Goal: Check status: Check status

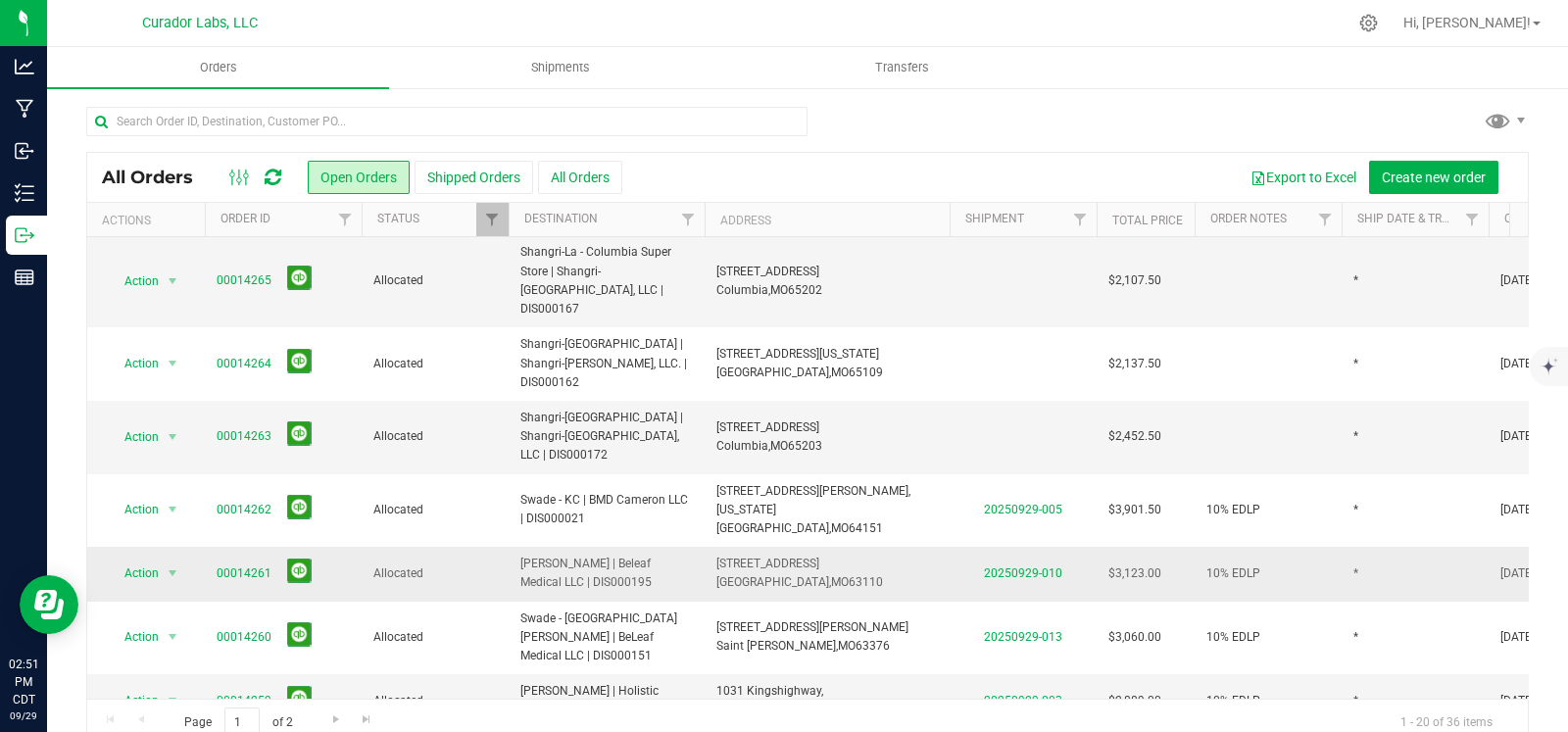
scroll to position [732, 0]
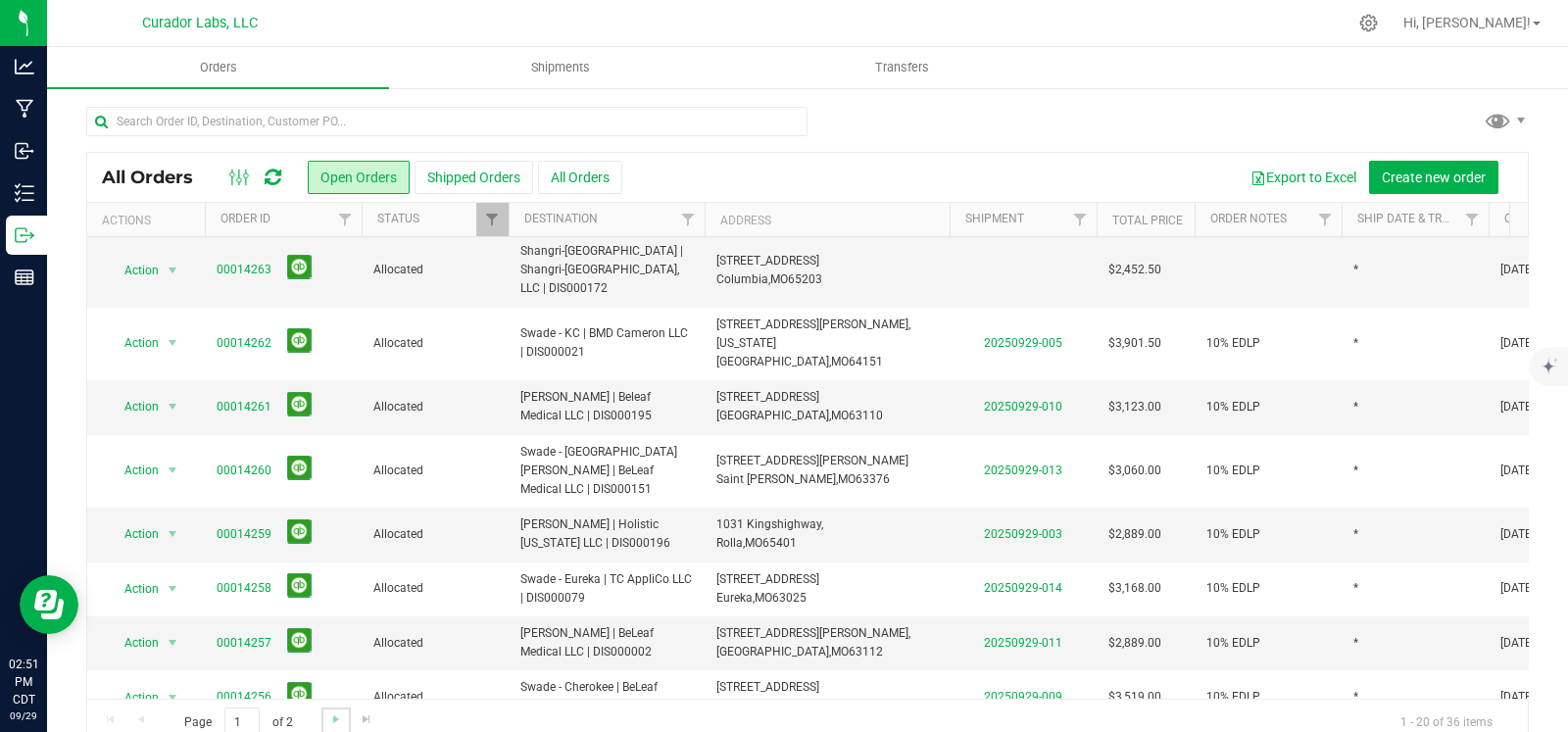
click at [323, 719] on link "Go to the next page" at bounding box center [335, 721] width 29 height 27
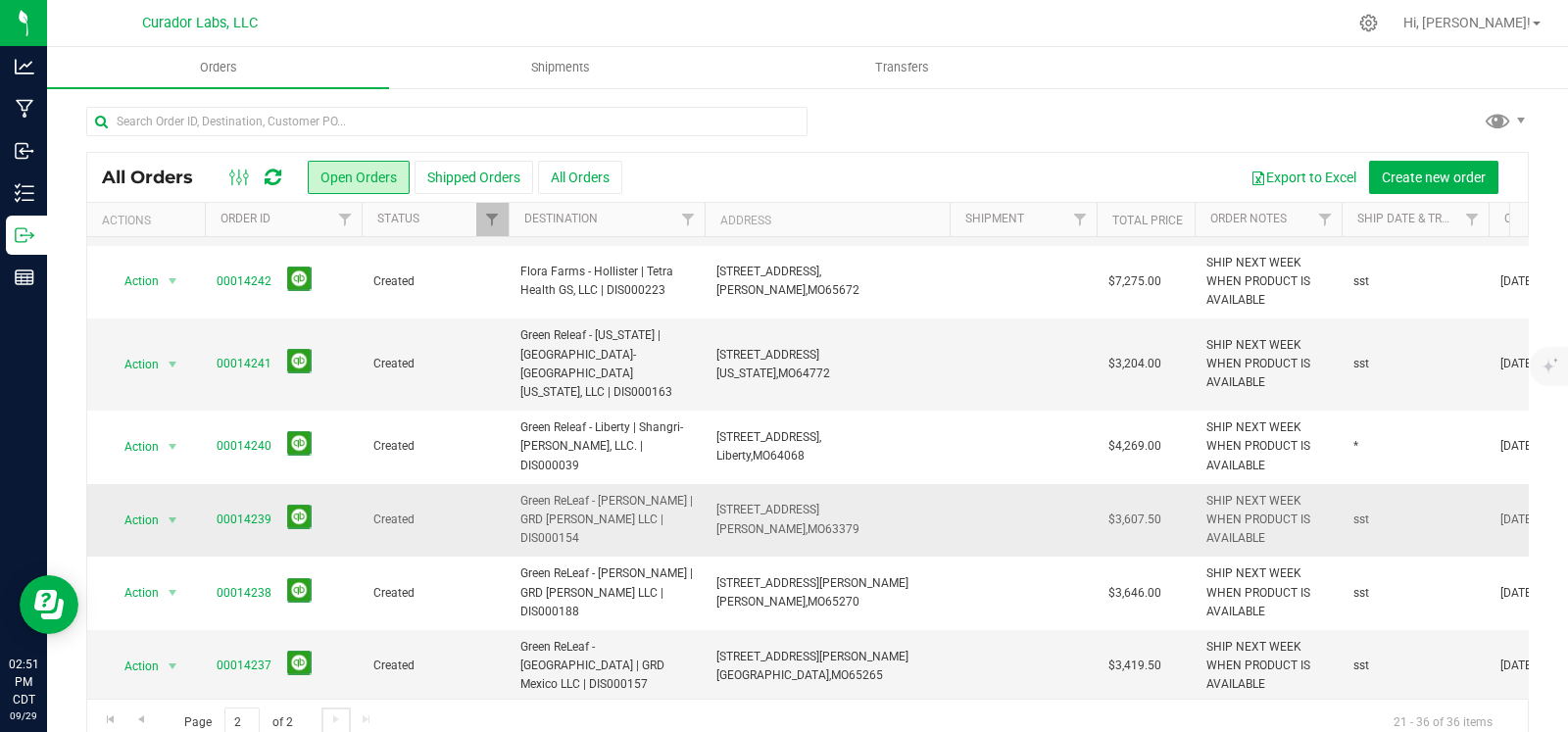
scroll to position [648, 0]
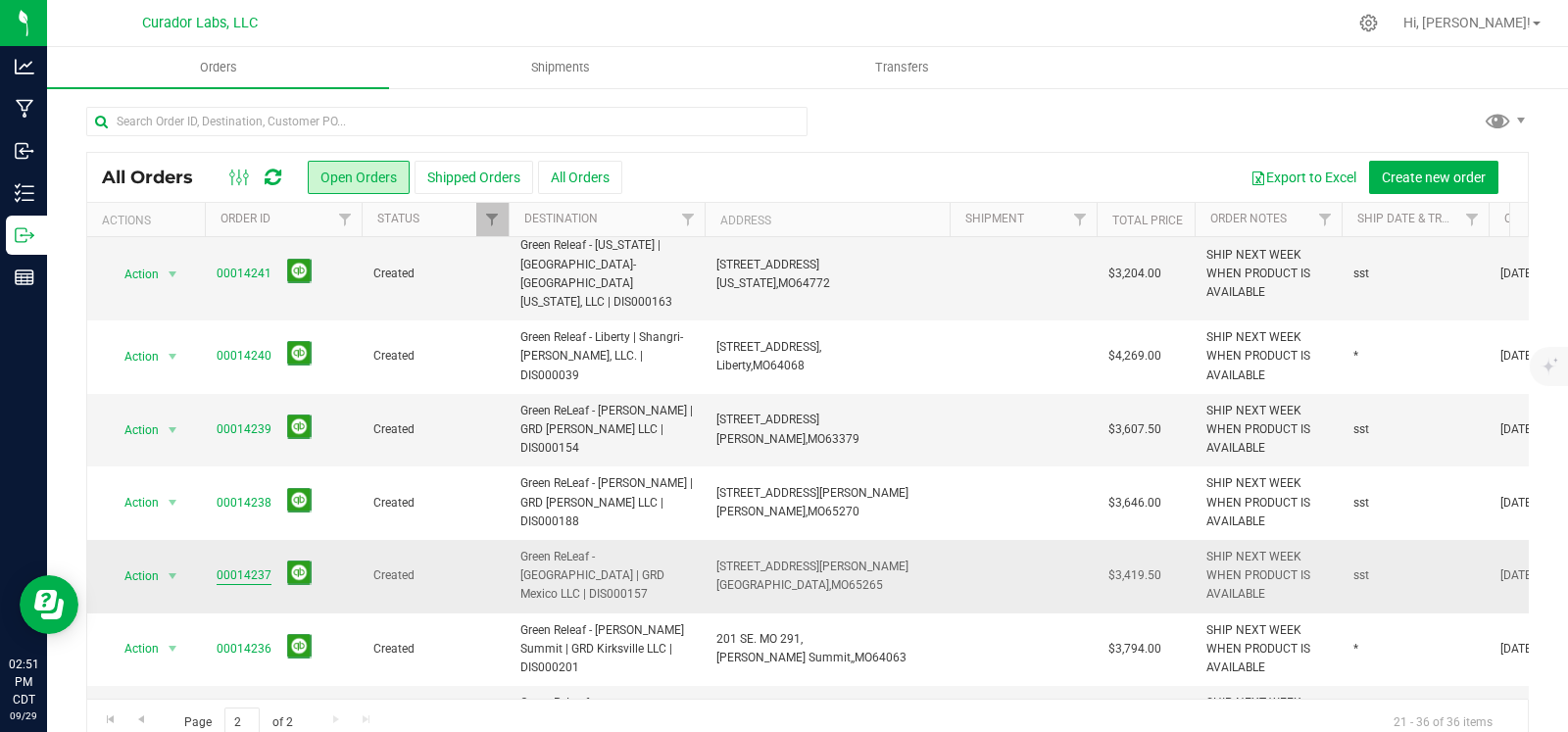
click at [253, 566] on link "00014237" at bounding box center [244, 575] width 55 height 19
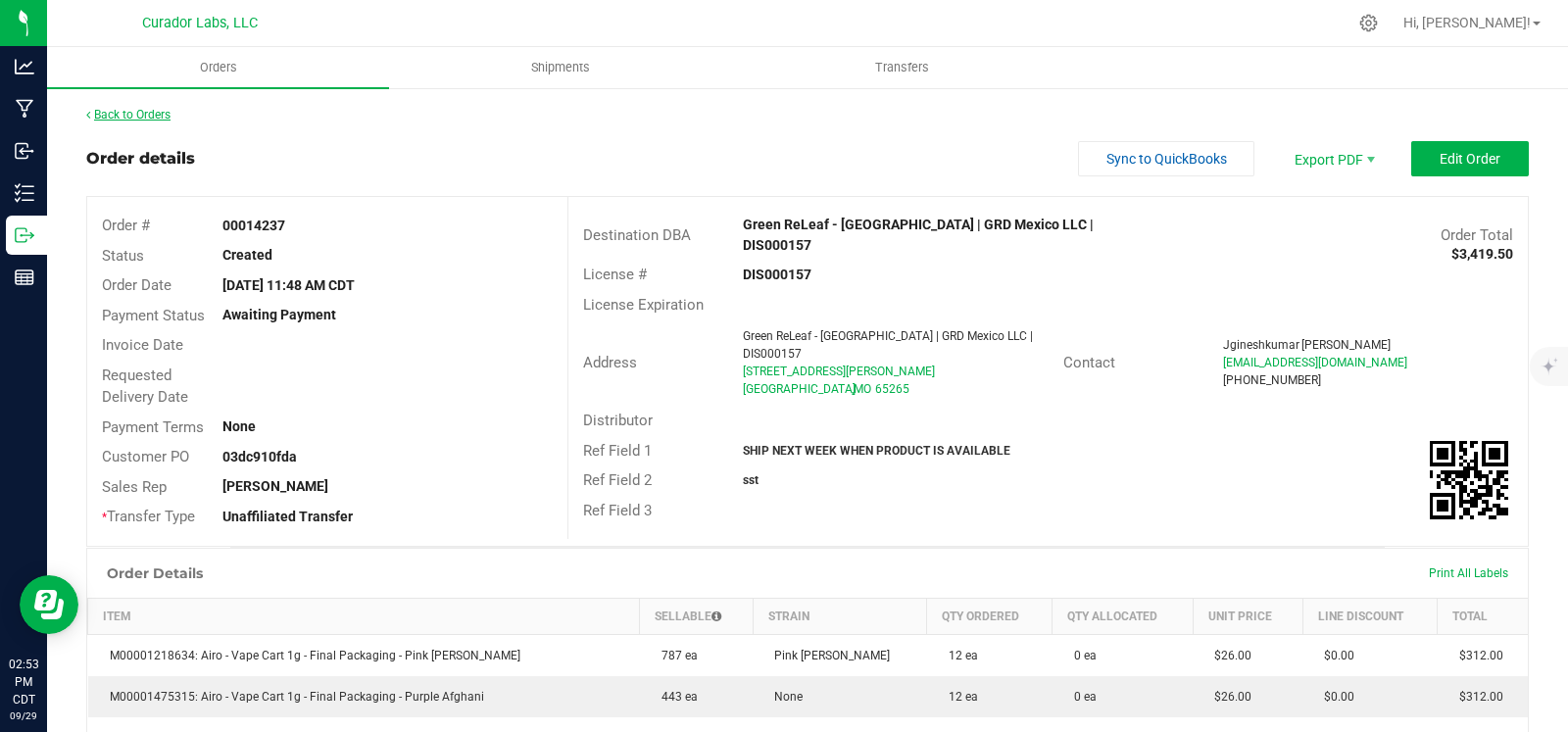
click at [153, 116] on link "Back to Orders" at bounding box center [129, 114] width 85 height 14
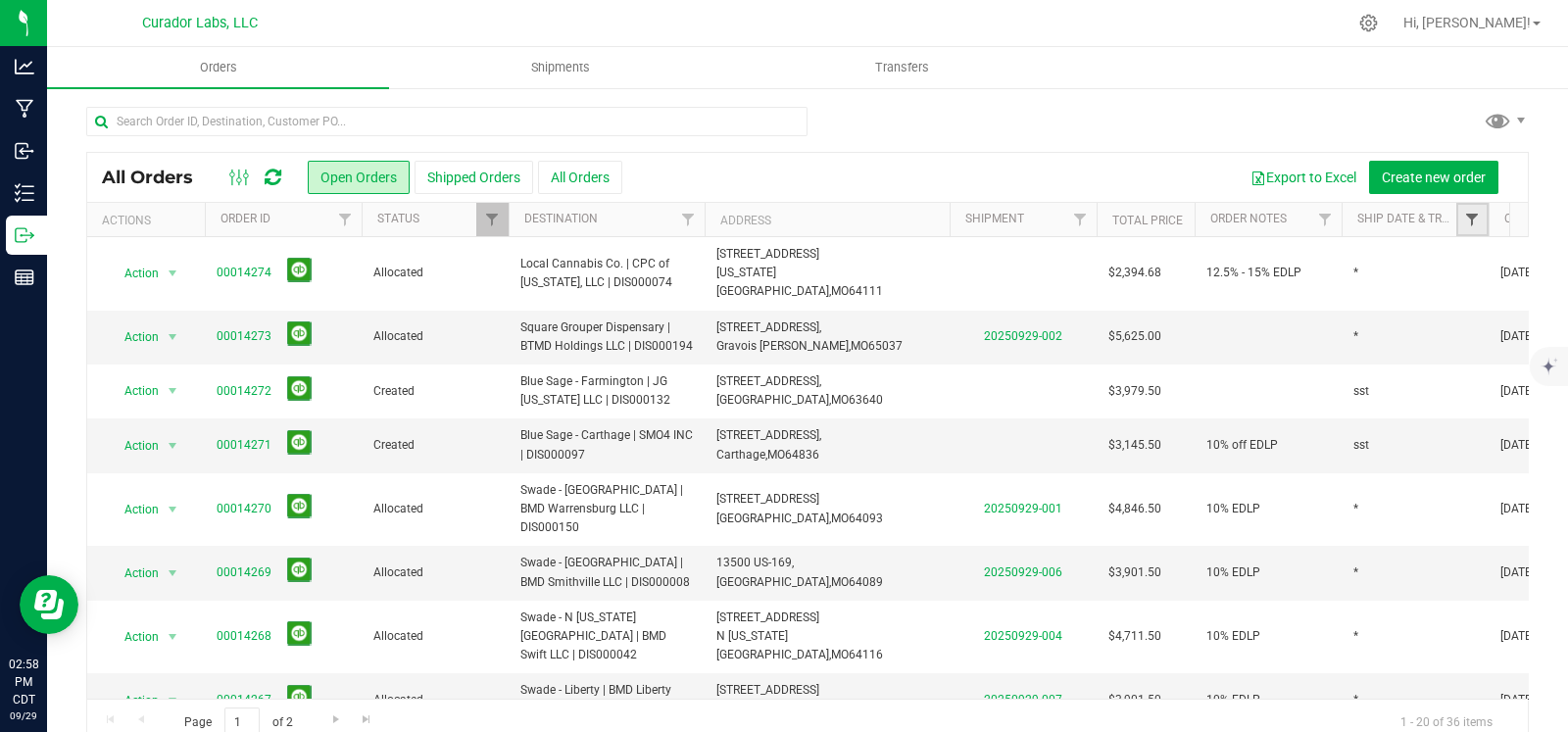
click at [1469, 227] on span "Filter" at bounding box center [1472, 220] width 16 height 16
type input "sst"
click at [1354, 294] on button "Filter" at bounding box center [1402, 315] width 95 height 43
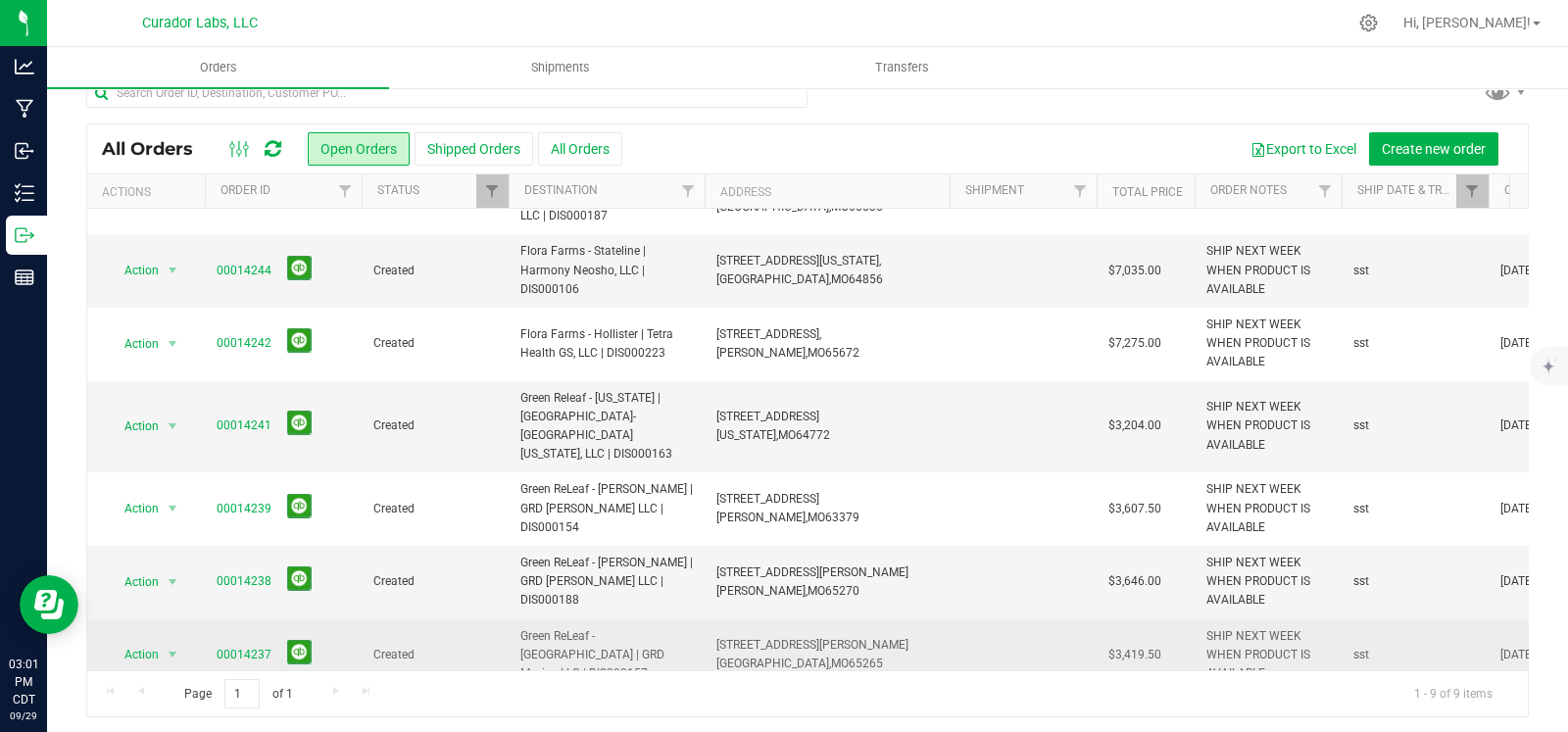
scroll to position [33, 0]
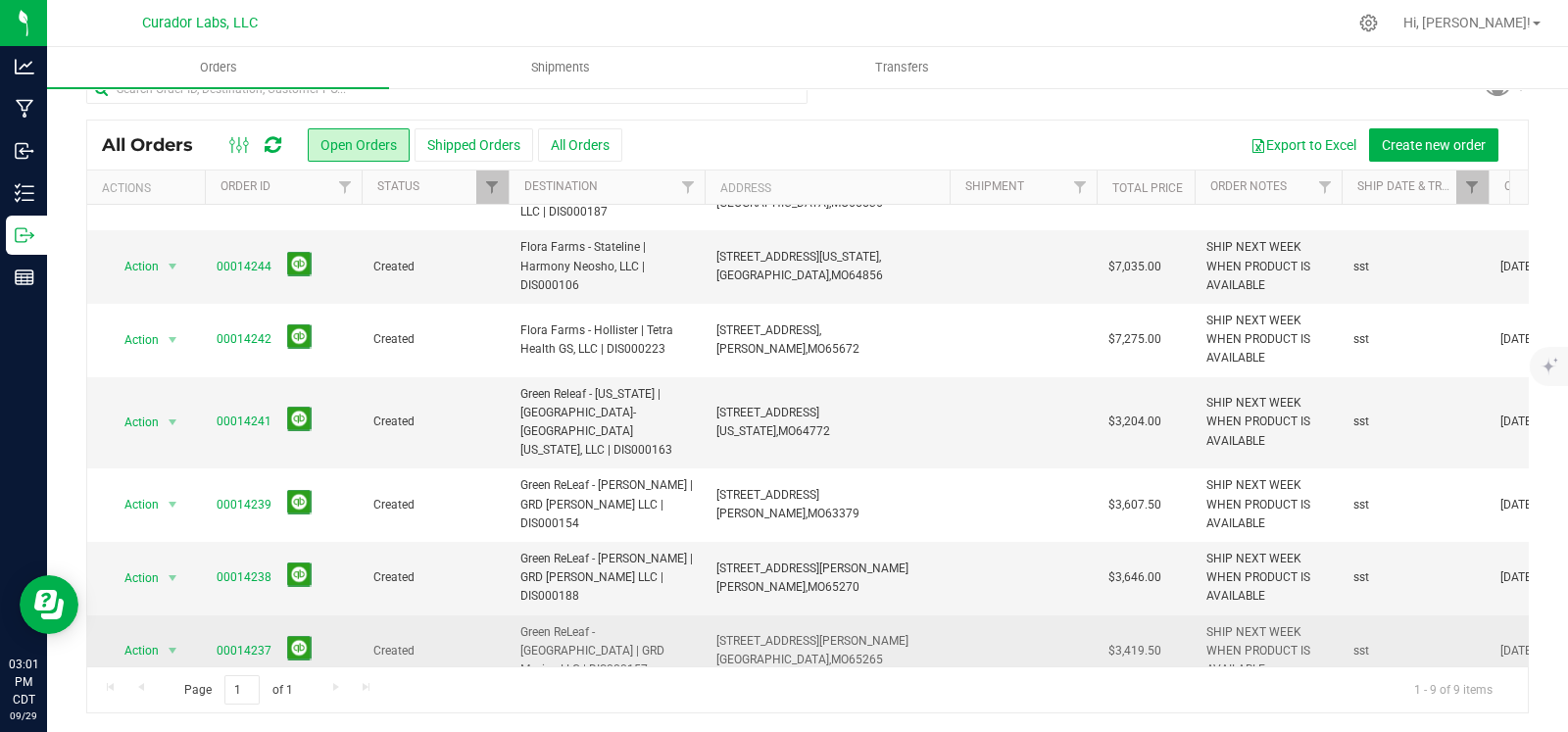
click at [849, 653] on span "65265" at bounding box center [866, 660] width 34 height 14
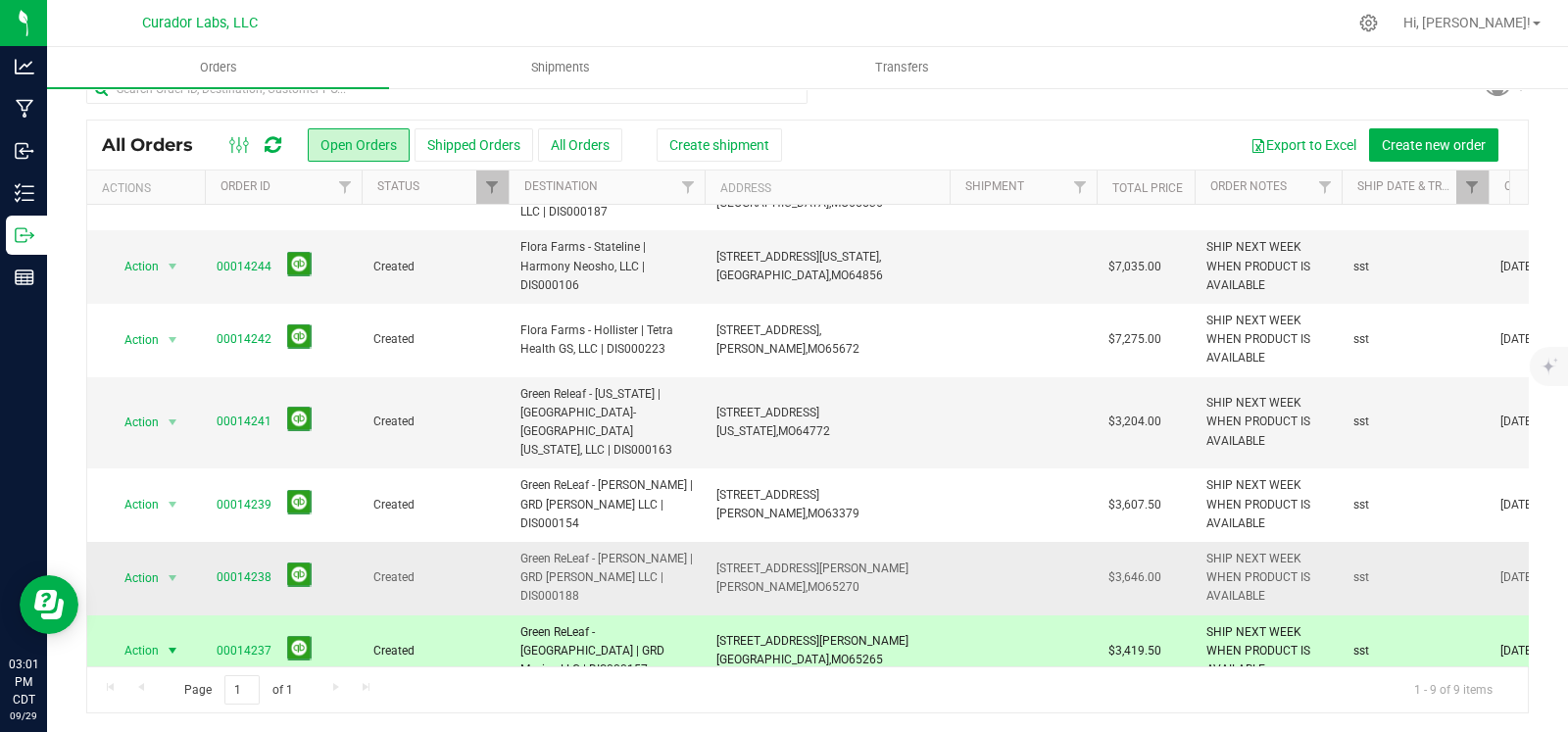
click at [799, 562] on span "414 W Coates St," at bounding box center [812, 568] width 192 height 14
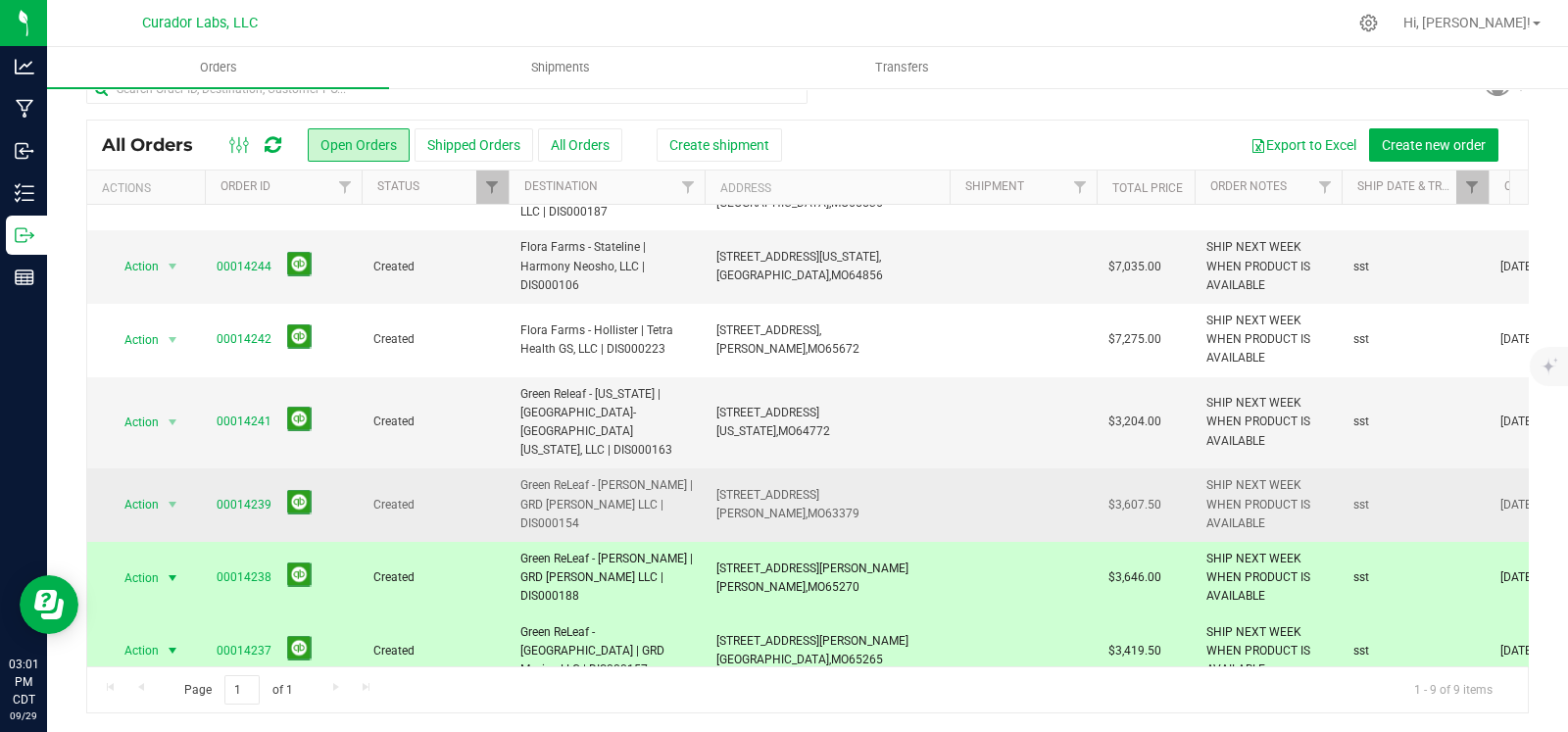
click at [783, 489] on span "109 N Lincoln Dr," at bounding box center [767, 496] width 102 height 14
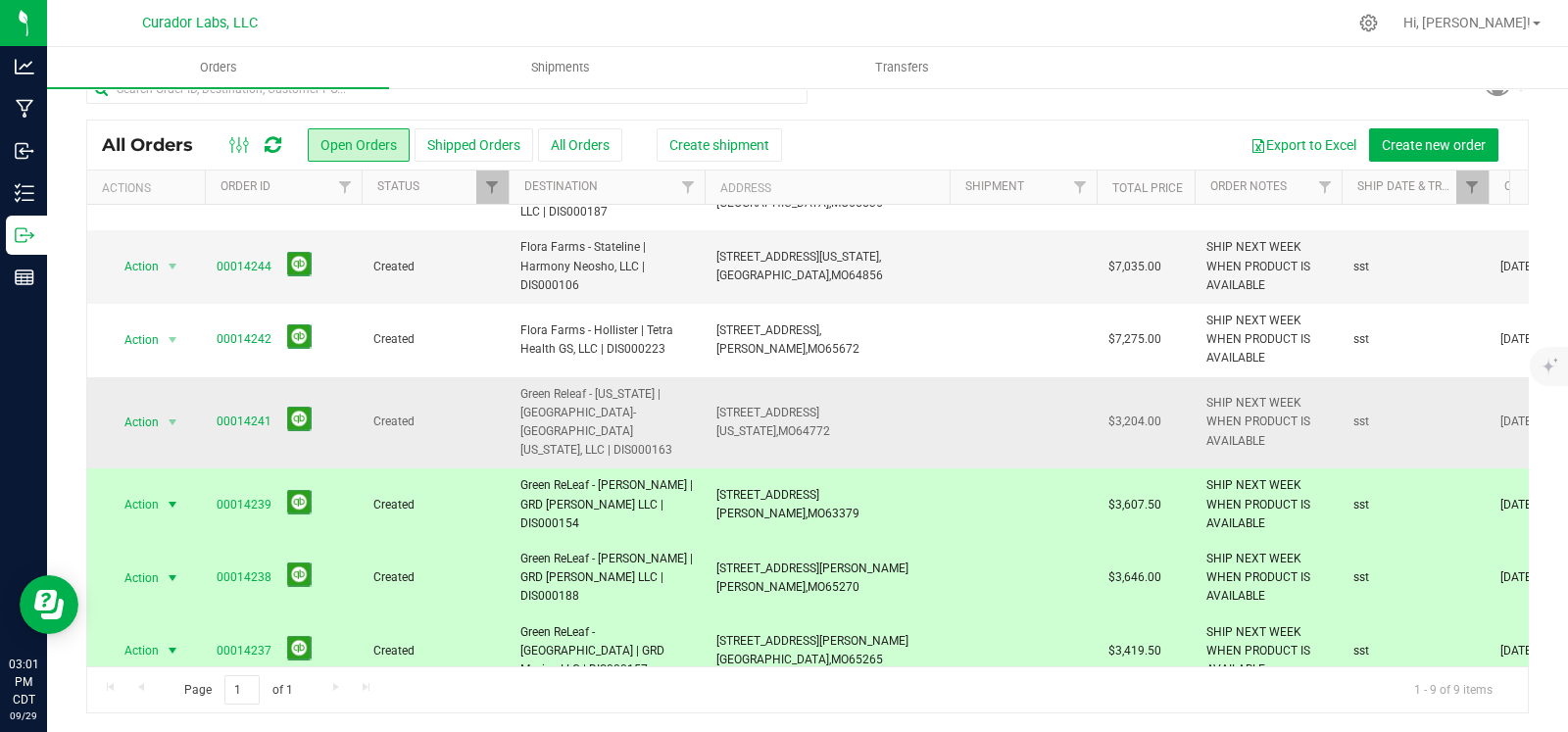
click at [779, 418] on td "2220 E Austin Blvd, Nevada, MO 64772" at bounding box center [827, 424] width 245 height 93
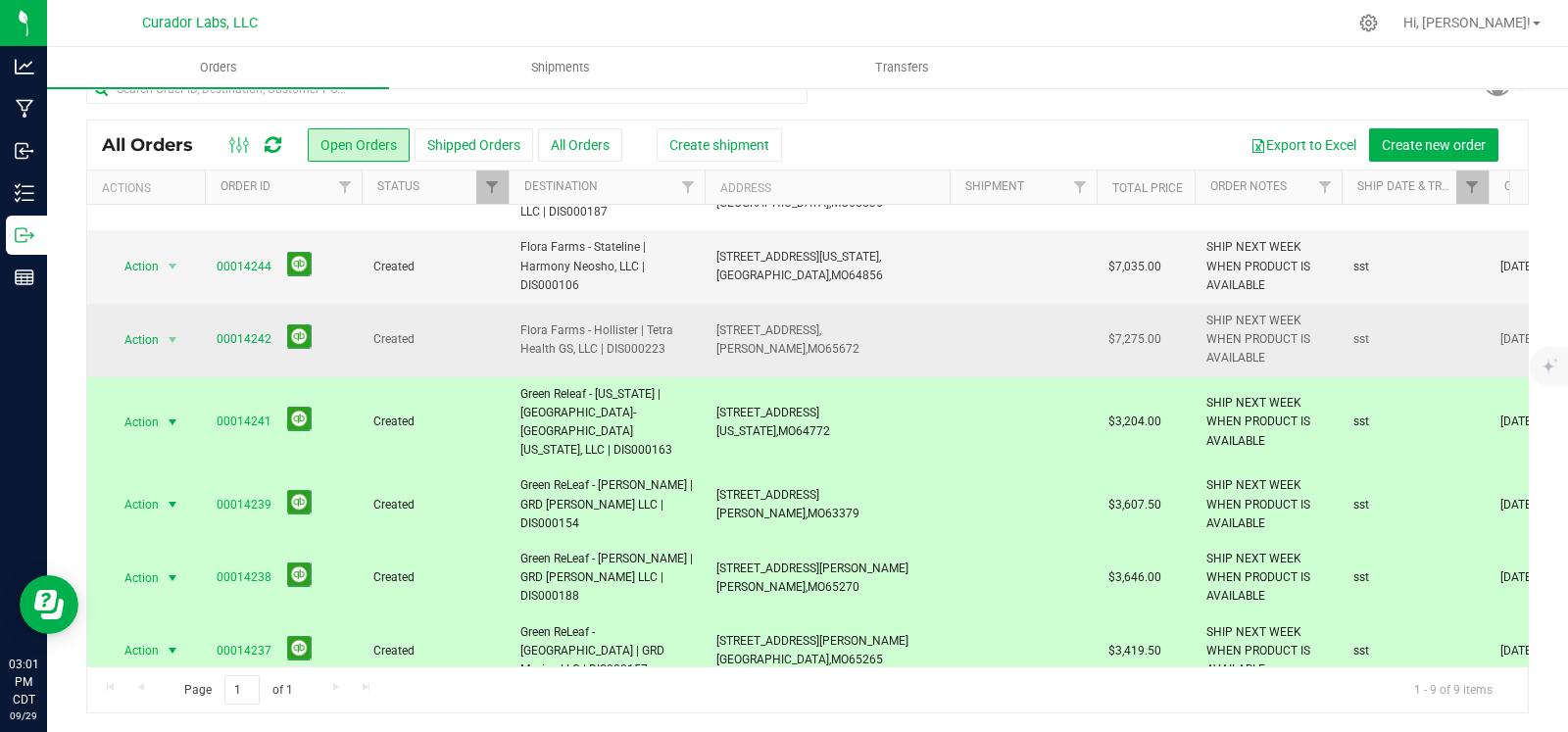
click at [808, 342] on span "MO" at bounding box center [817, 349] width 18 height 14
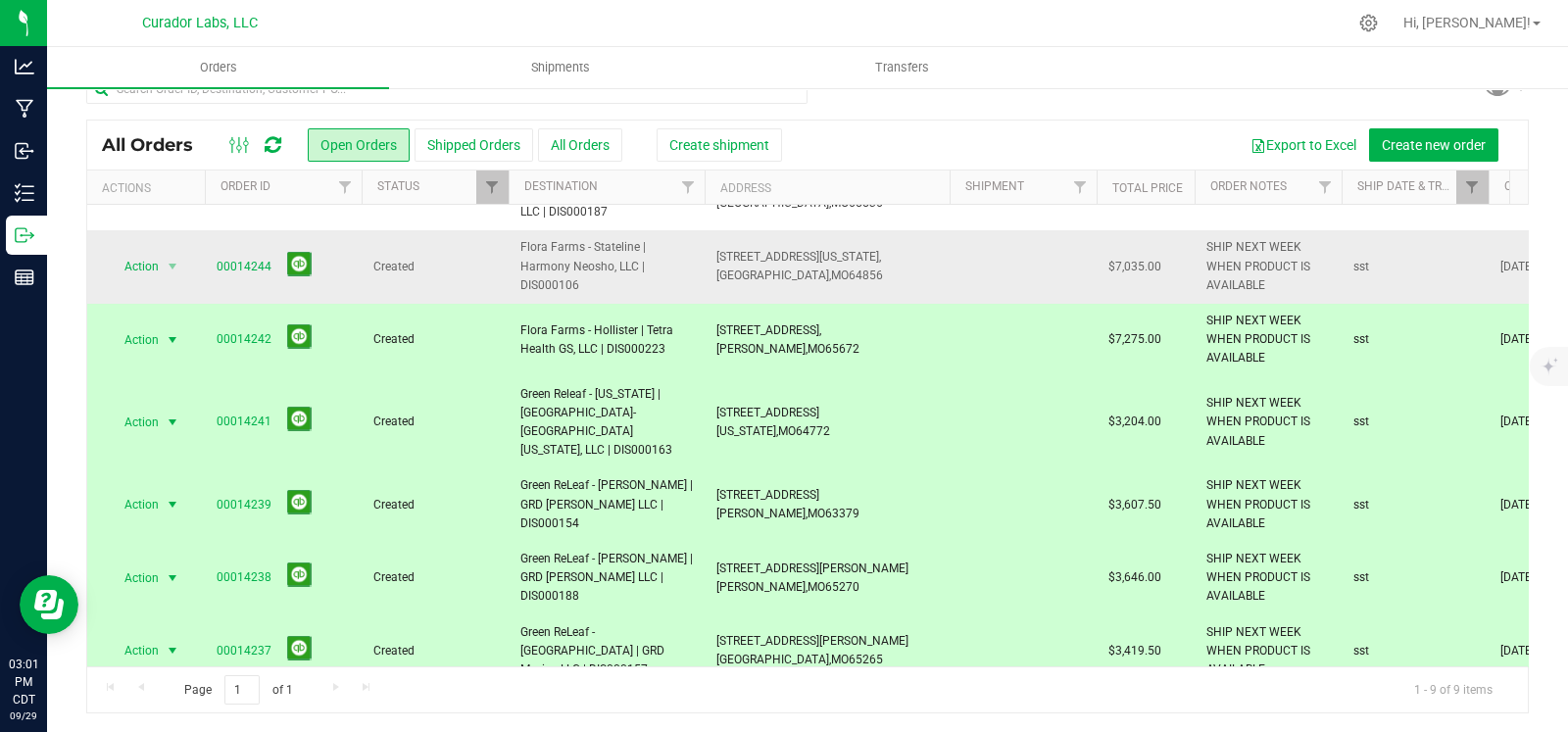
click at [831, 269] on span "MO" at bounding box center [840, 276] width 18 height 14
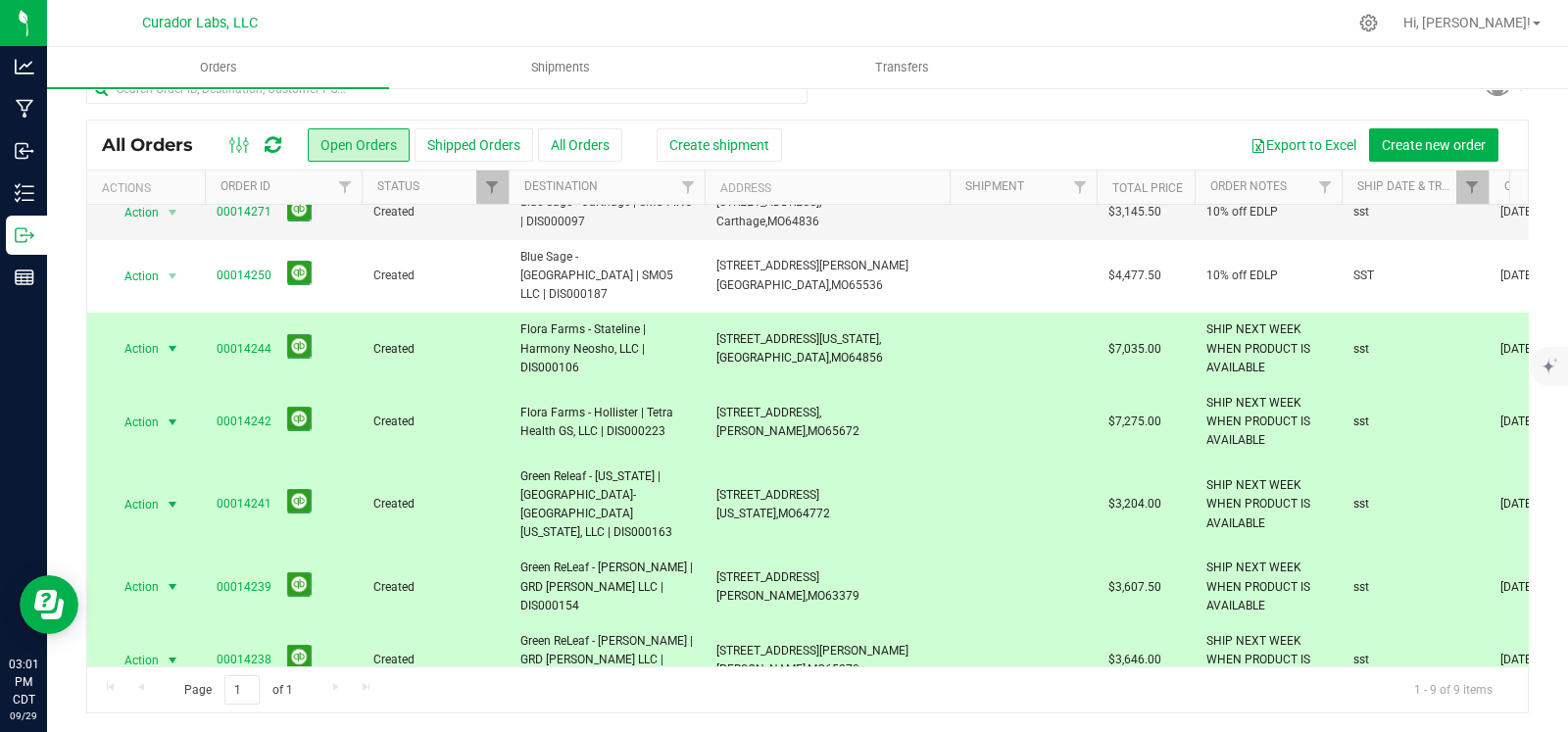
scroll to position [0, 0]
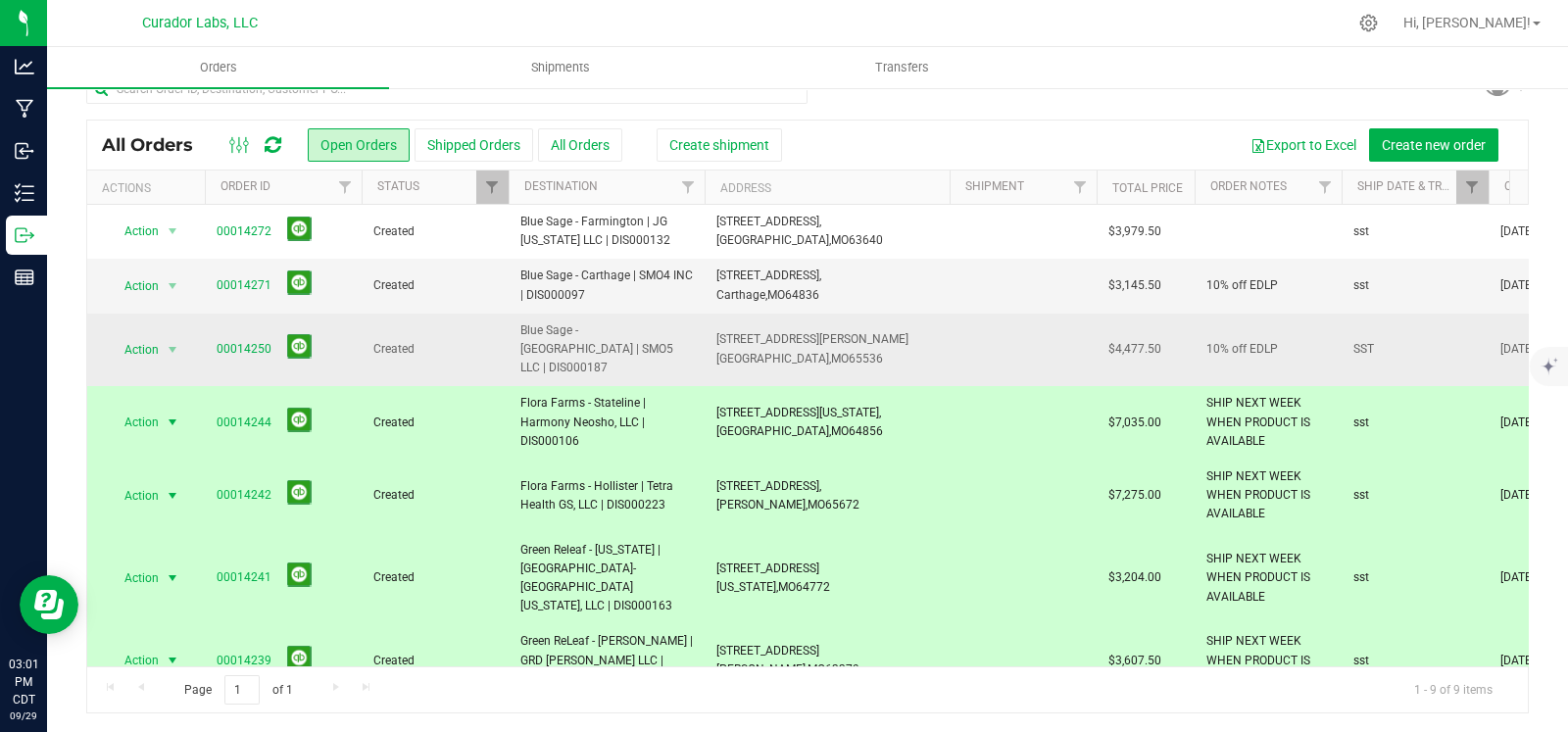
click at [748, 352] on span "Lebanon," at bounding box center [773, 359] width 114 height 14
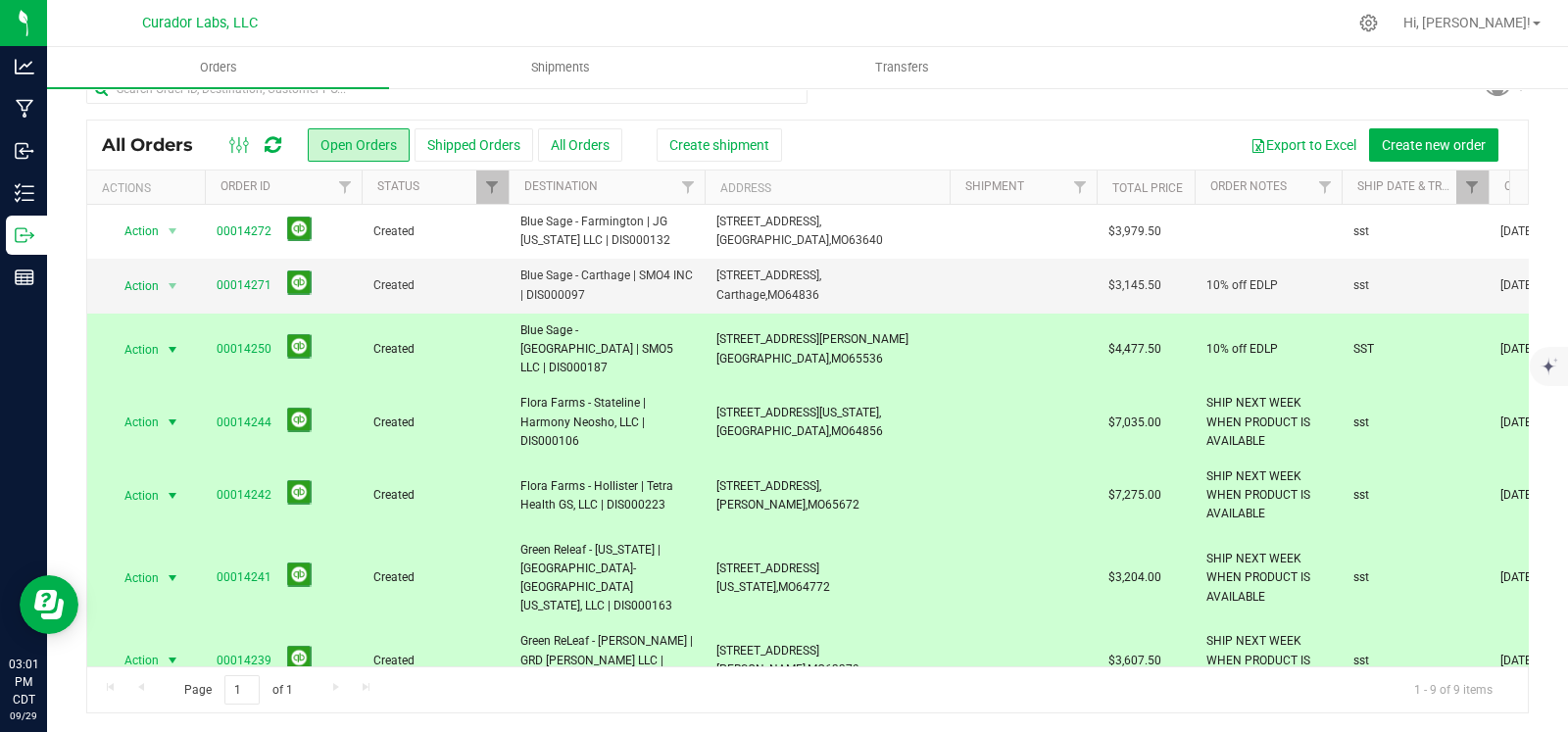
drag, startPoint x: 749, startPoint y: 289, endPoint x: 761, endPoint y: 198, distance: 91.8
click at [749, 283] on span "2929 The Loop, Carthage, MO 64836" at bounding box center [768, 286] width 104 height 37
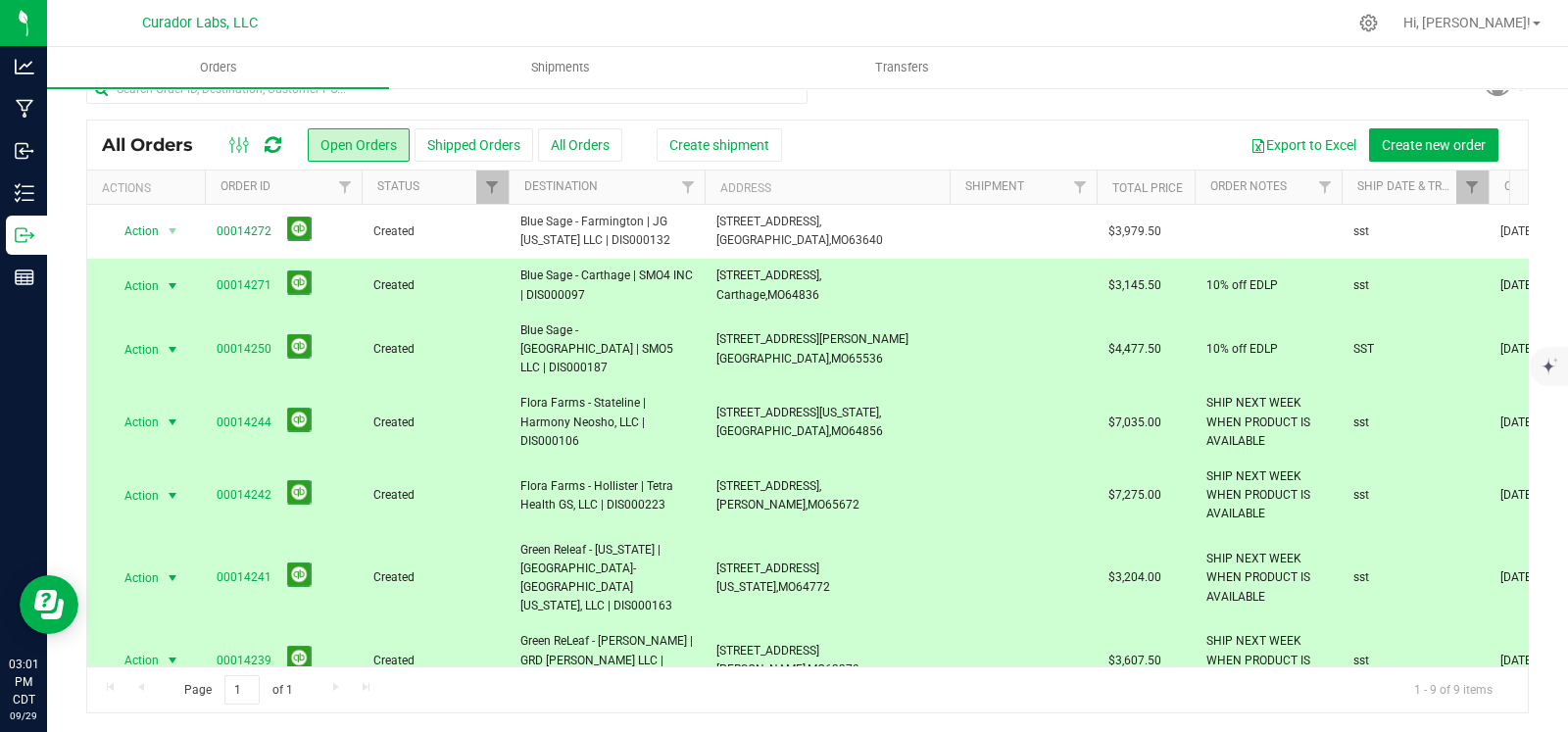
click at [761, 198] on th "Address" at bounding box center [827, 187] width 245 height 34
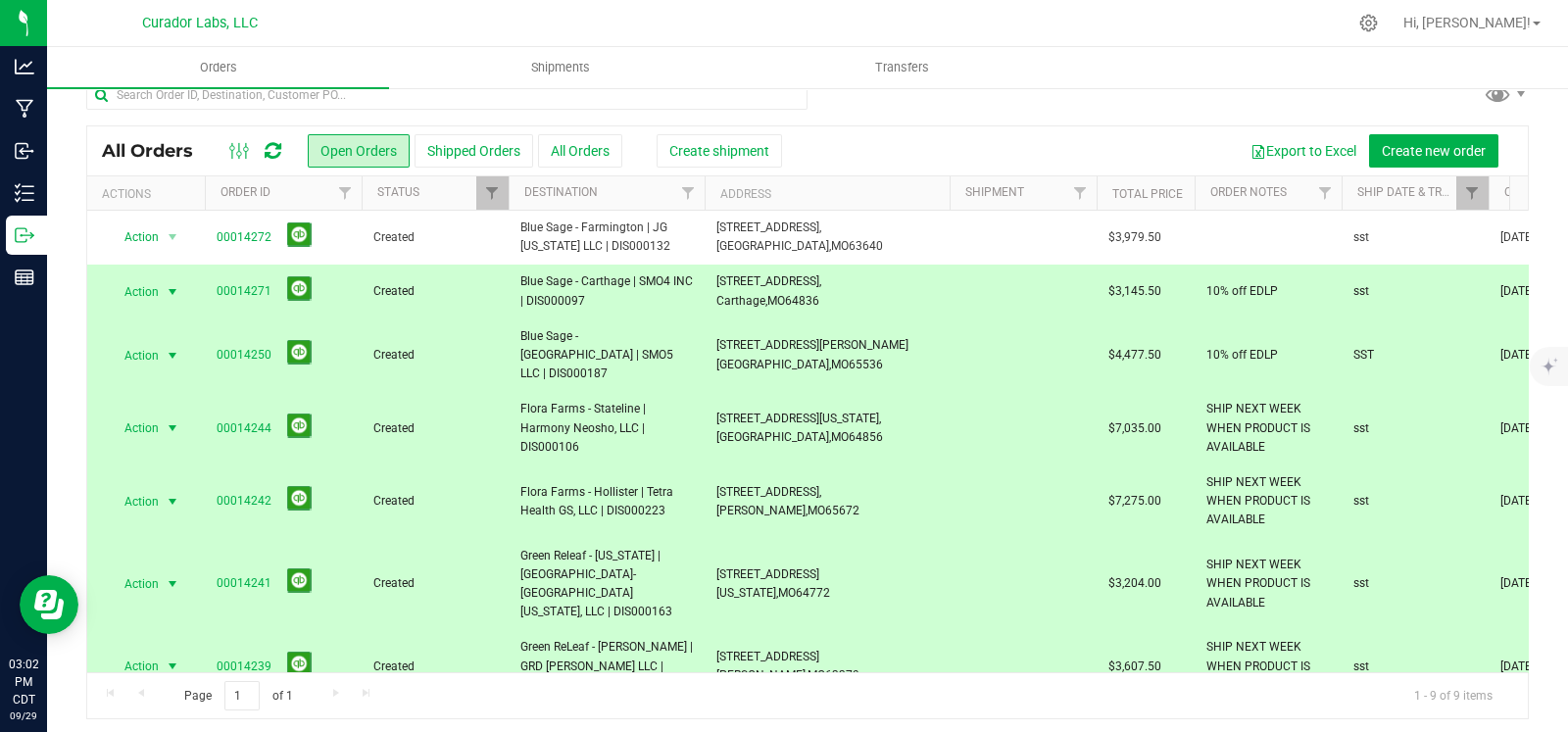
scroll to position [25, 0]
click at [1463, 196] on link "Filter" at bounding box center [1472, 195] width 33 height 33
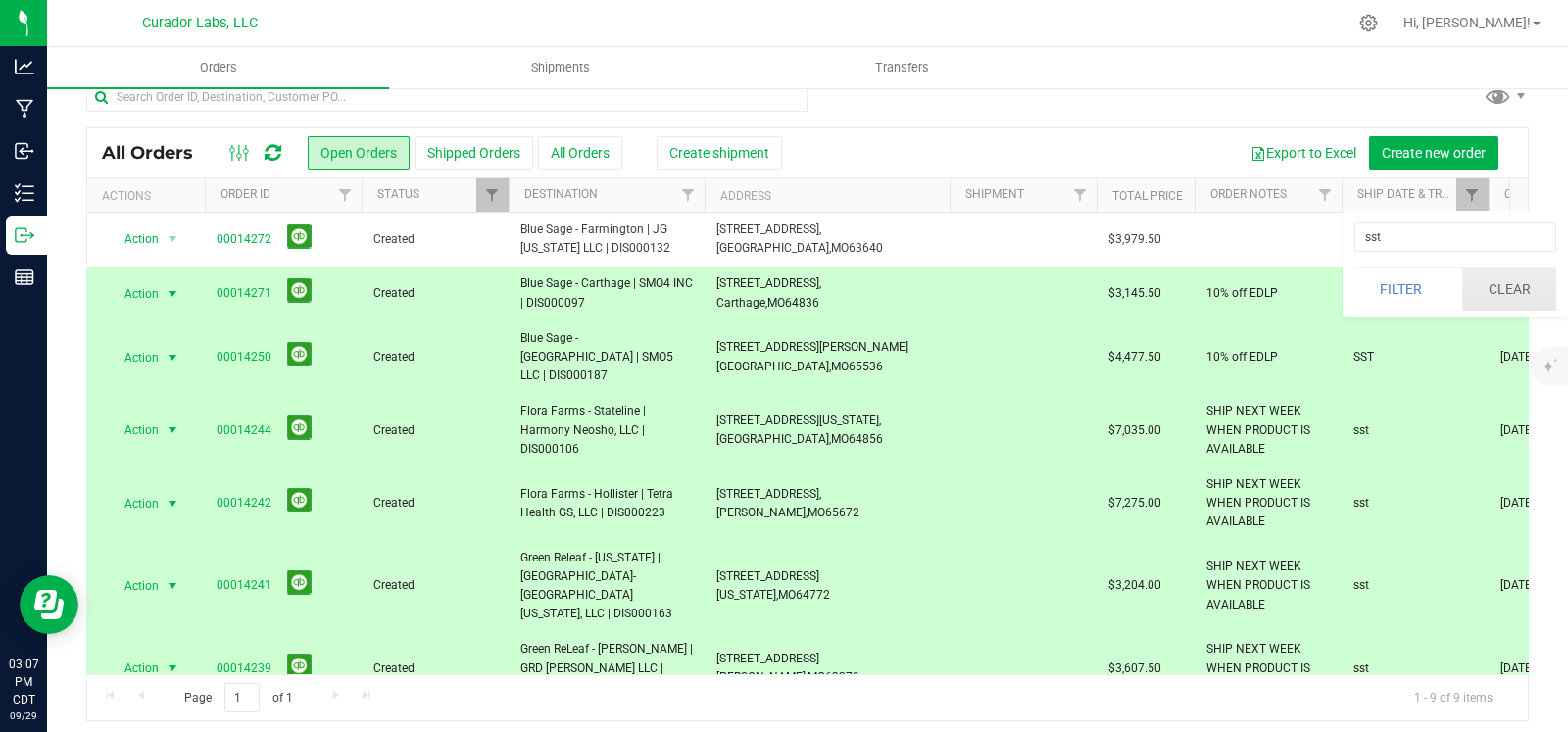
click at [1504, 280] on button "Clear" at bounding box center [1510, 290] width 95 height 43
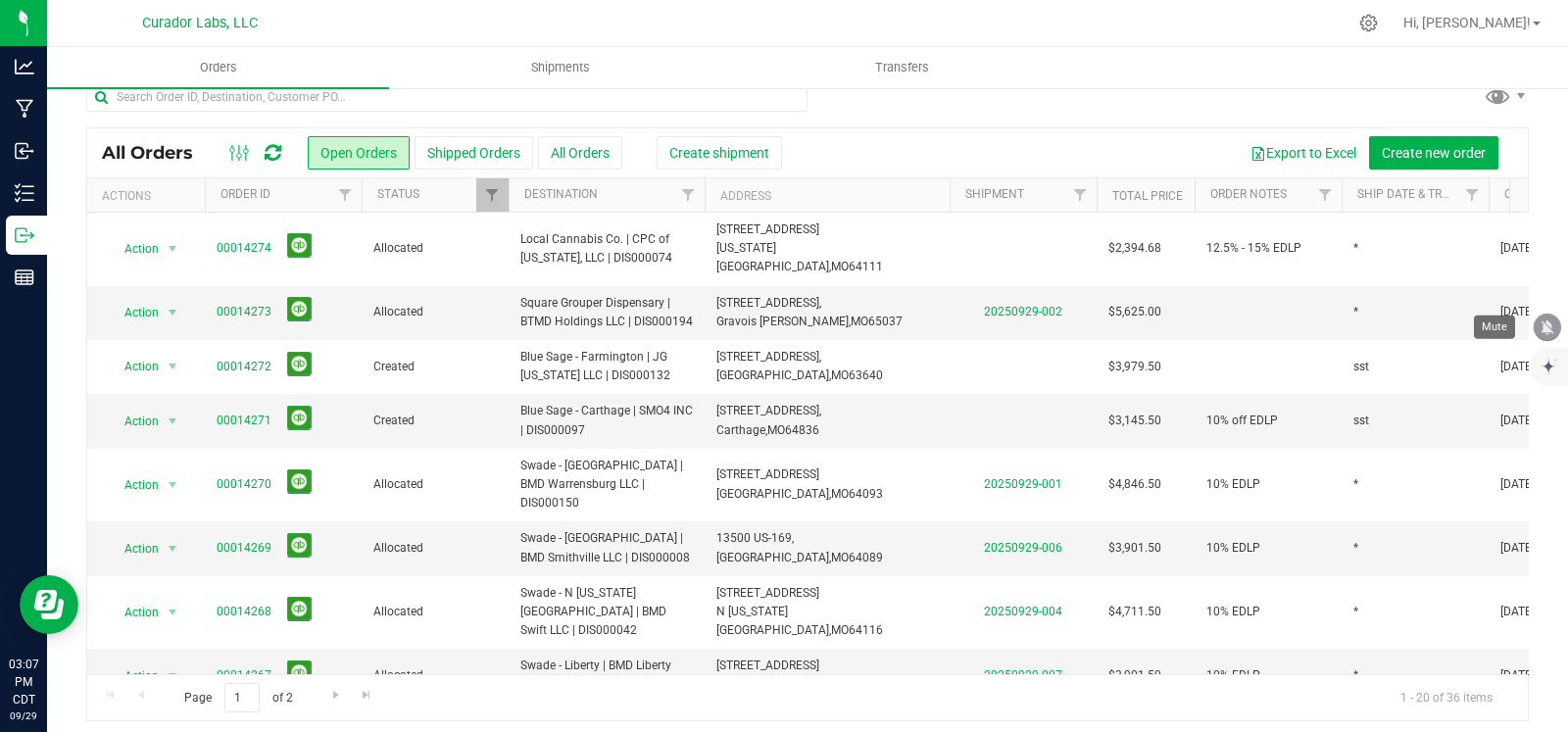
click at [1549, 320] on icon "mute" at bounding box center [1547, 327] width 18 height 18
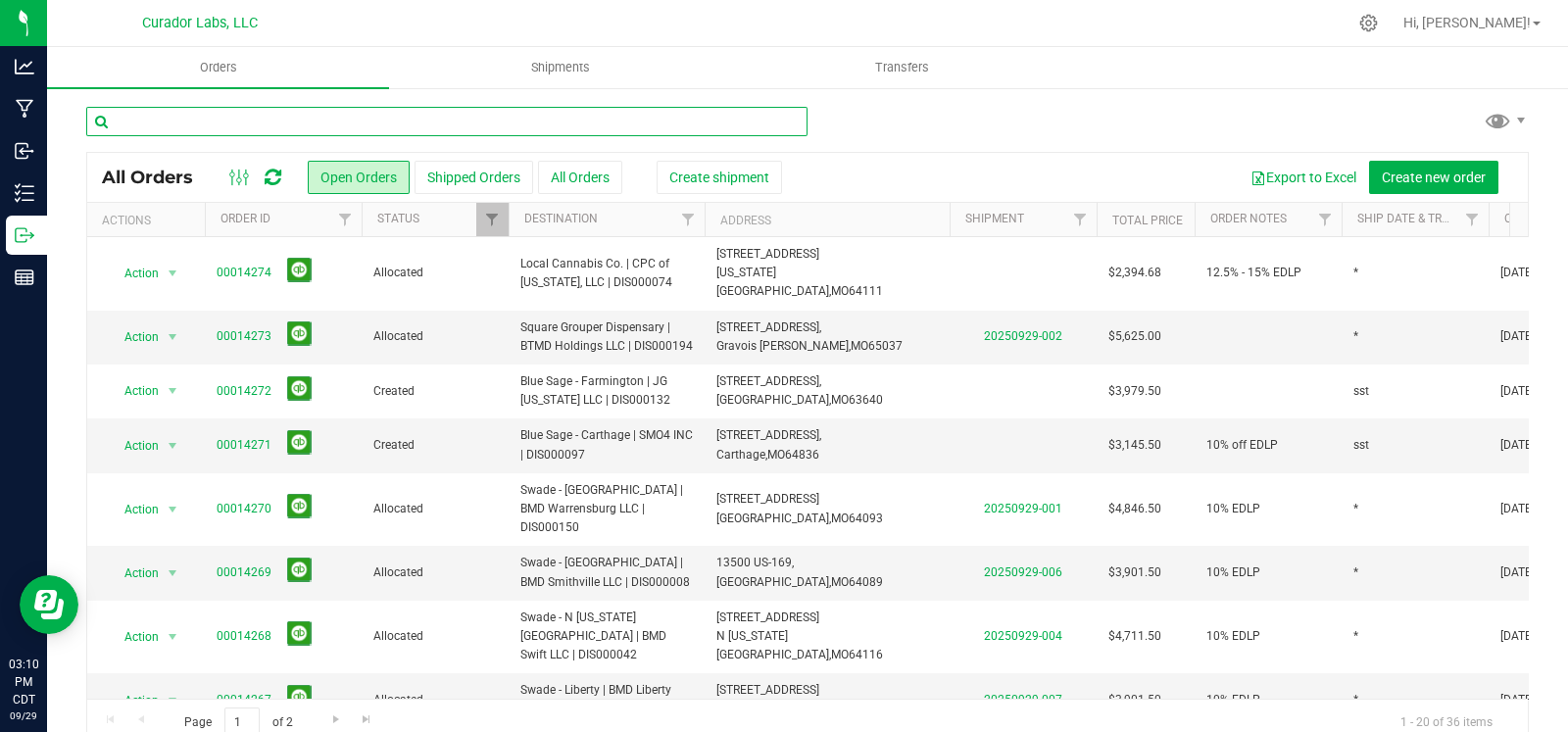
click at [290, 130] on input "text" at bounding box center [447, 121] width 721 height 30
type input "E"
type input "GREENLIGHT"
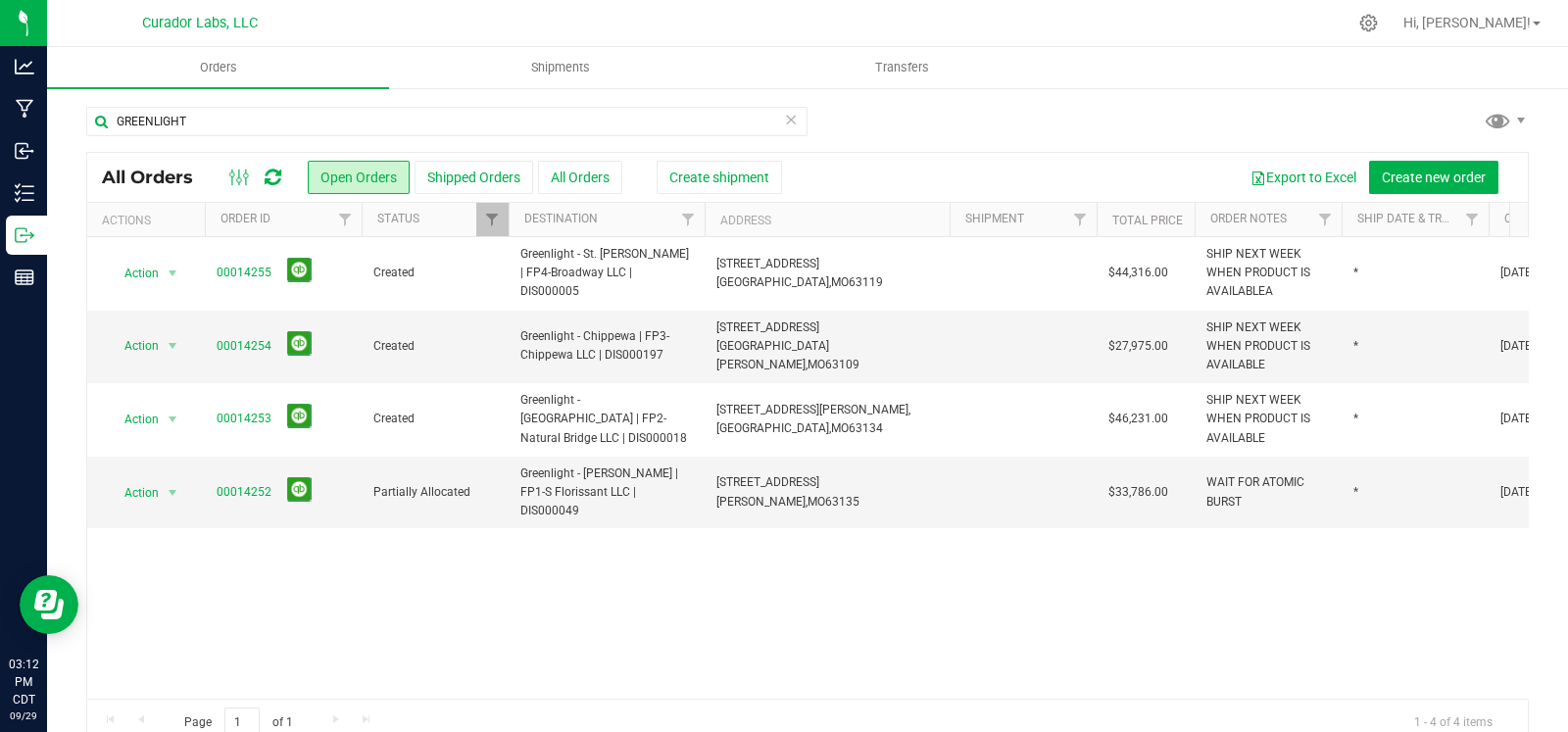
click at [784, 125] on icon at bounding box center [791, 118] width 14 height 24
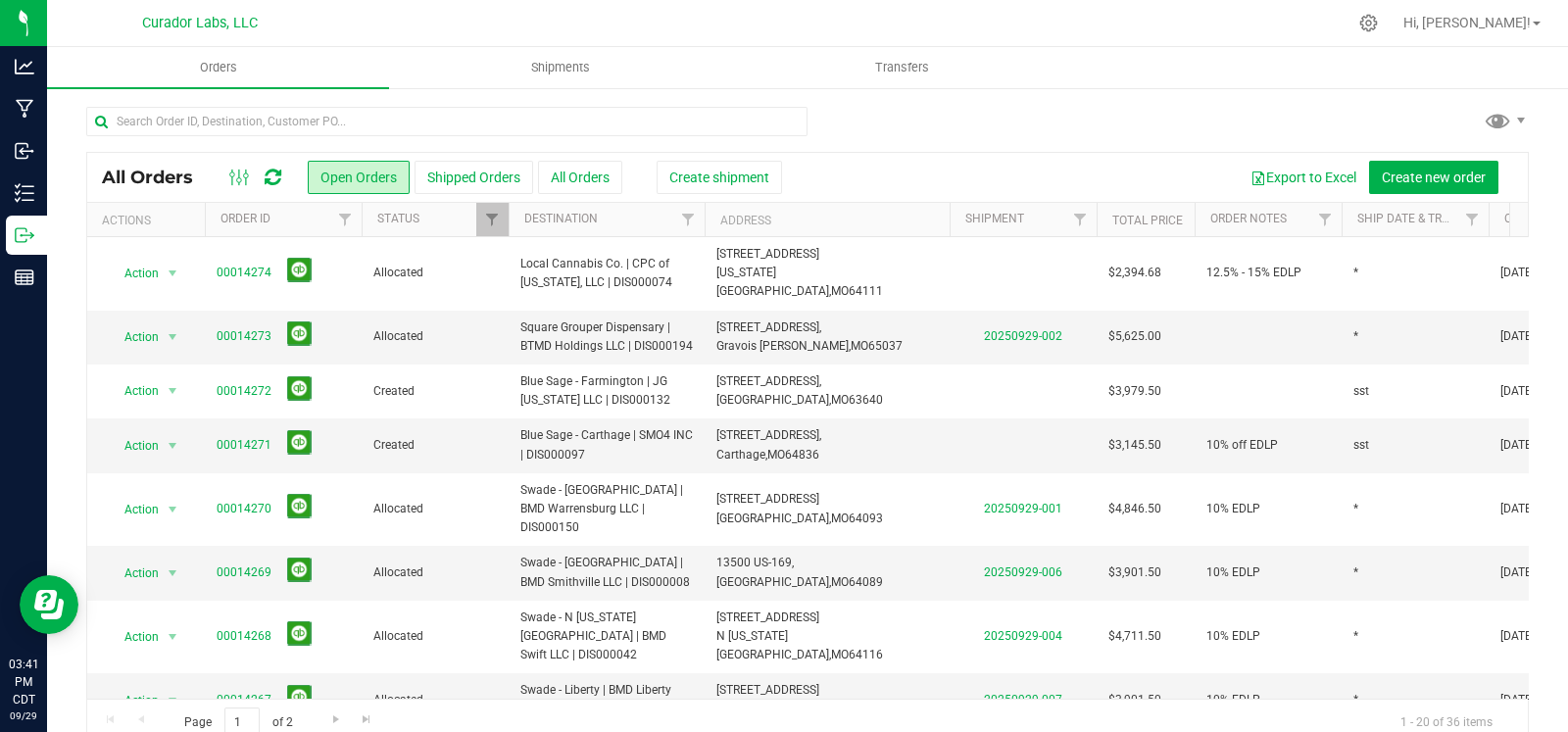
click at [1090, 156] on div "All Orders Open Orders Shipped Orders All Orders Create shipment Export to Exce…" at bounding box center [808, 177] width 1441 height 49
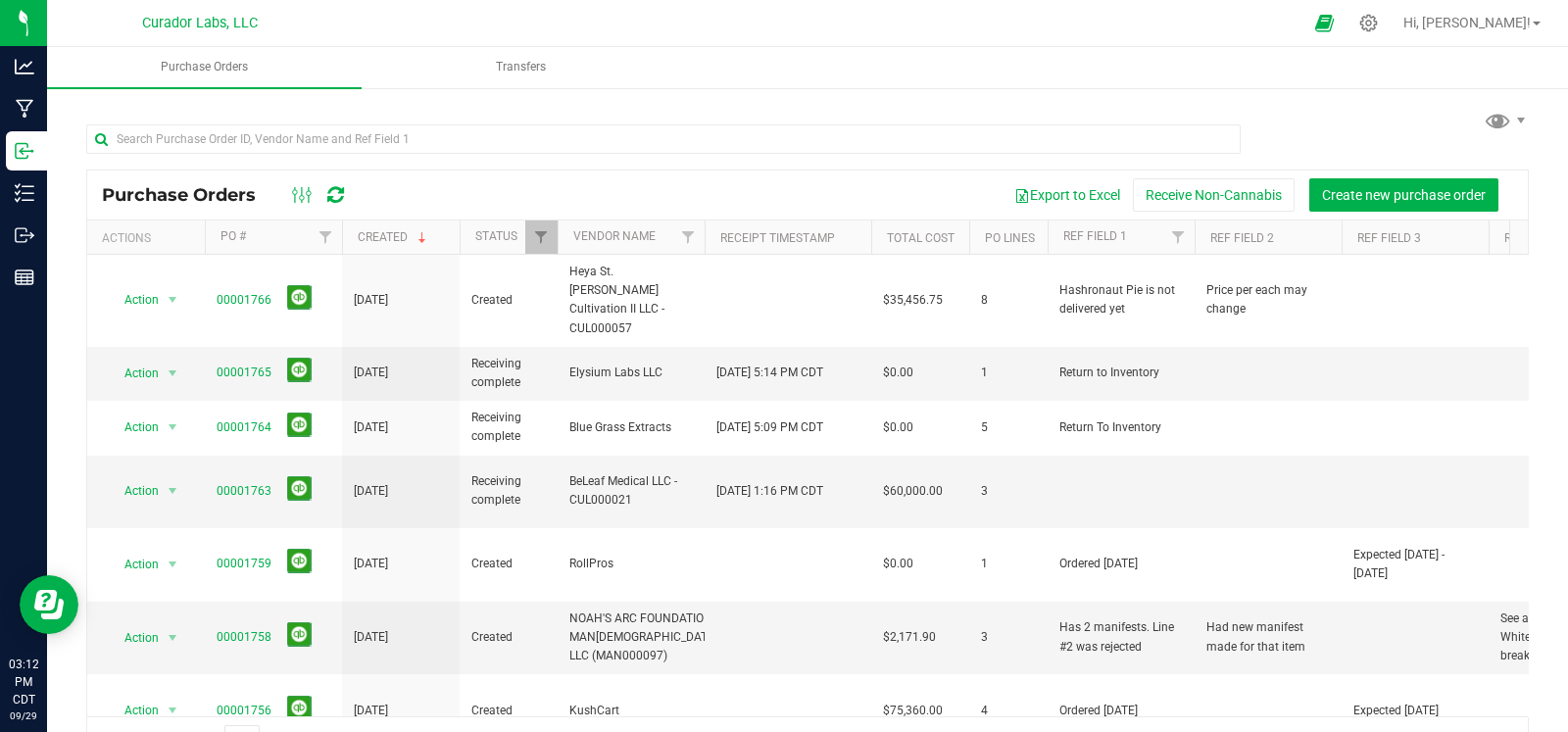
scroll to position [50, 0]
